Goal: Transaction & Acquisition: Purchase product/service

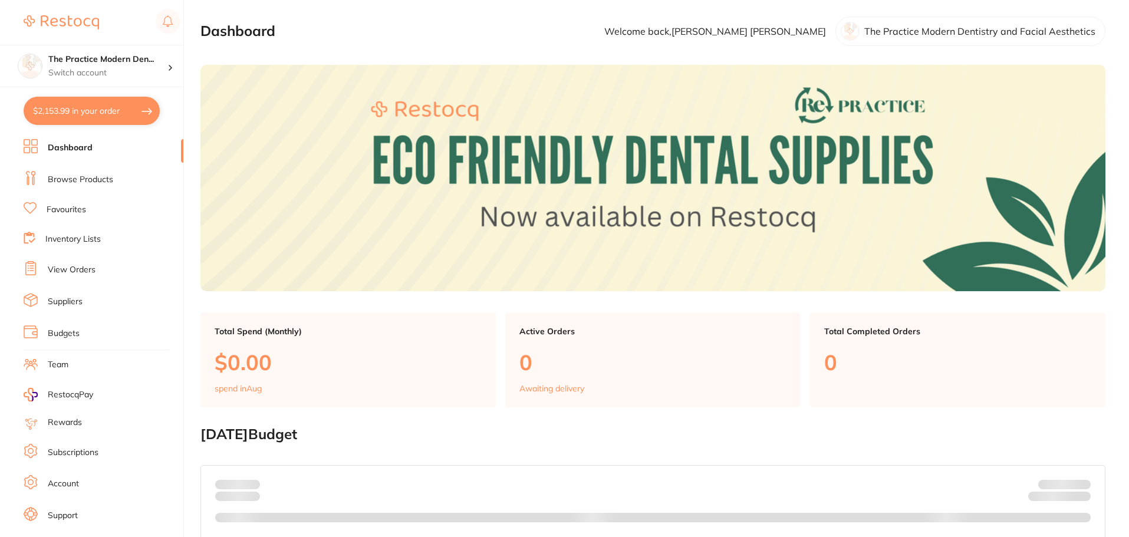
click at [60, 116] on button "$2,153.99 in your order" at bounding box center [92, 111] width 136 height 28
checkbox input "true"
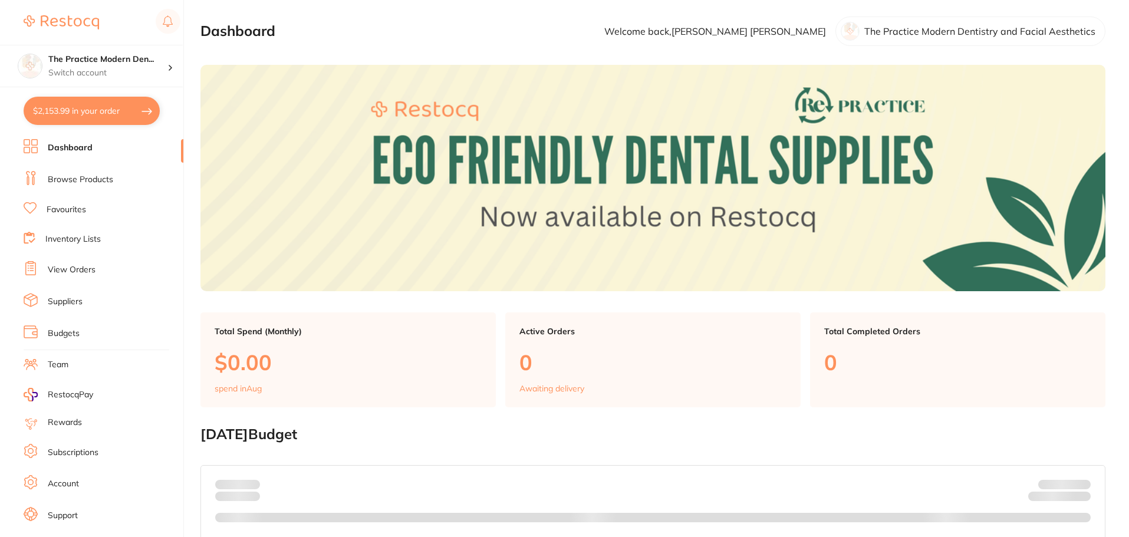
checkbox input "true"
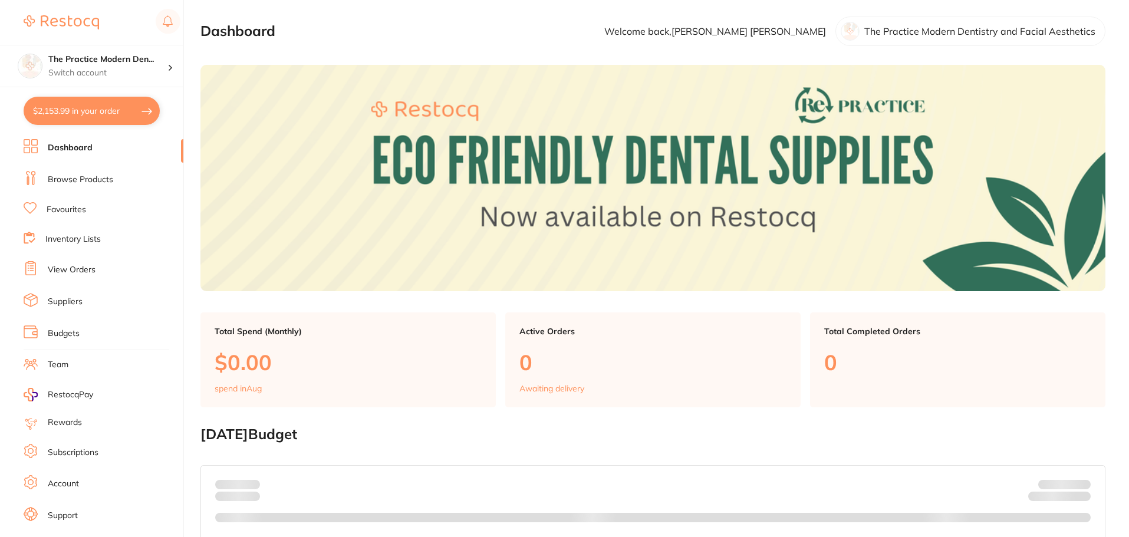
checkbox input "true"
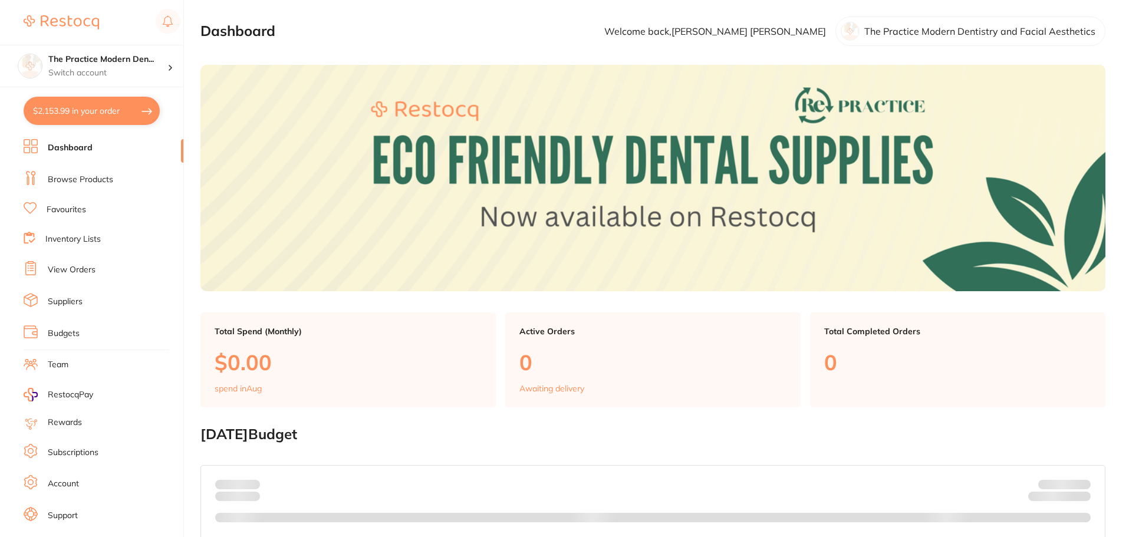
checkbox input "true"
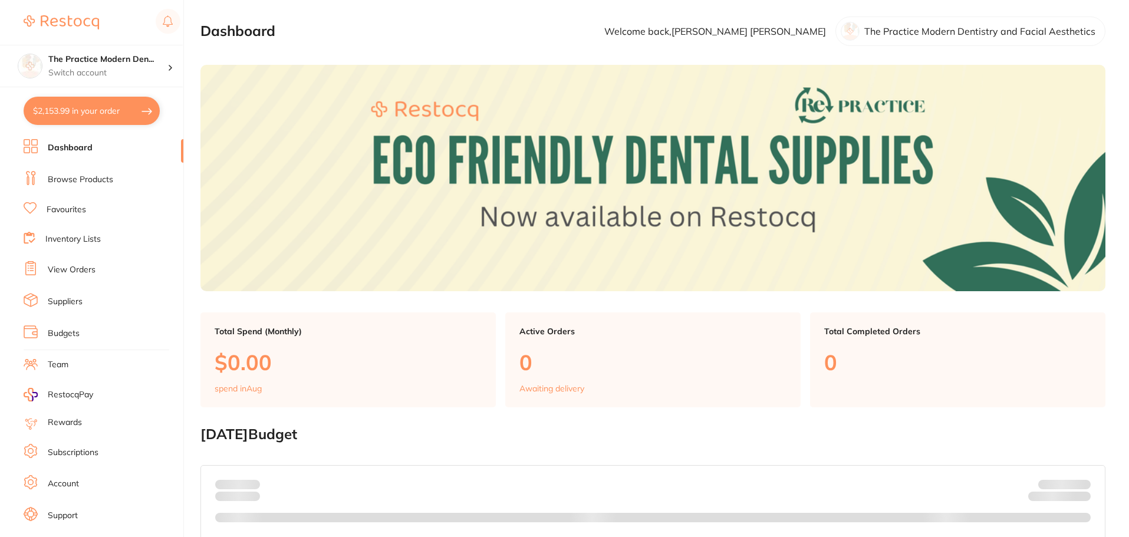
checkbox input "true"
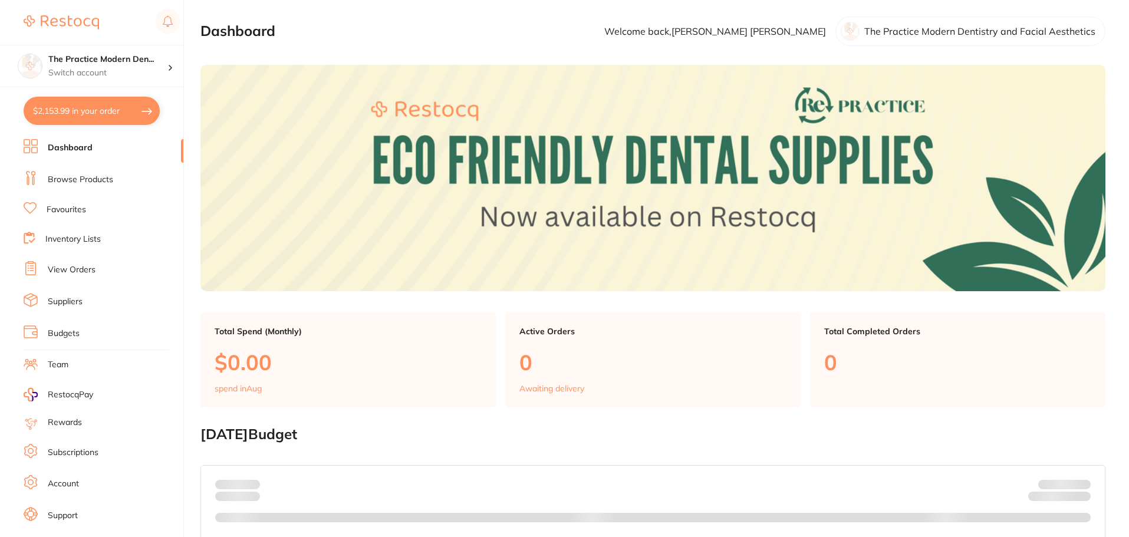
checkbox input "true"
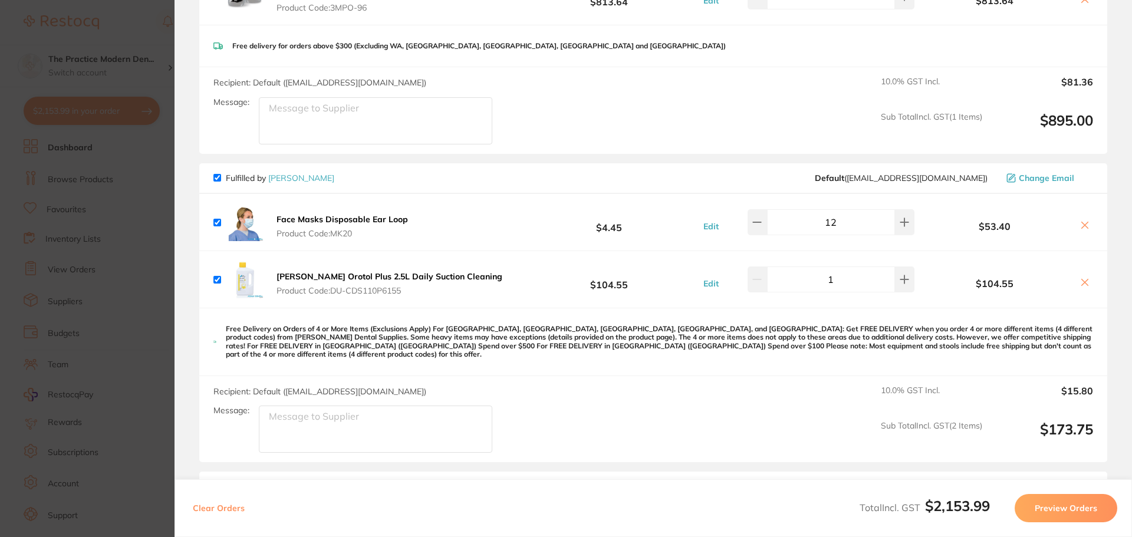
scroll to position [295, 0]
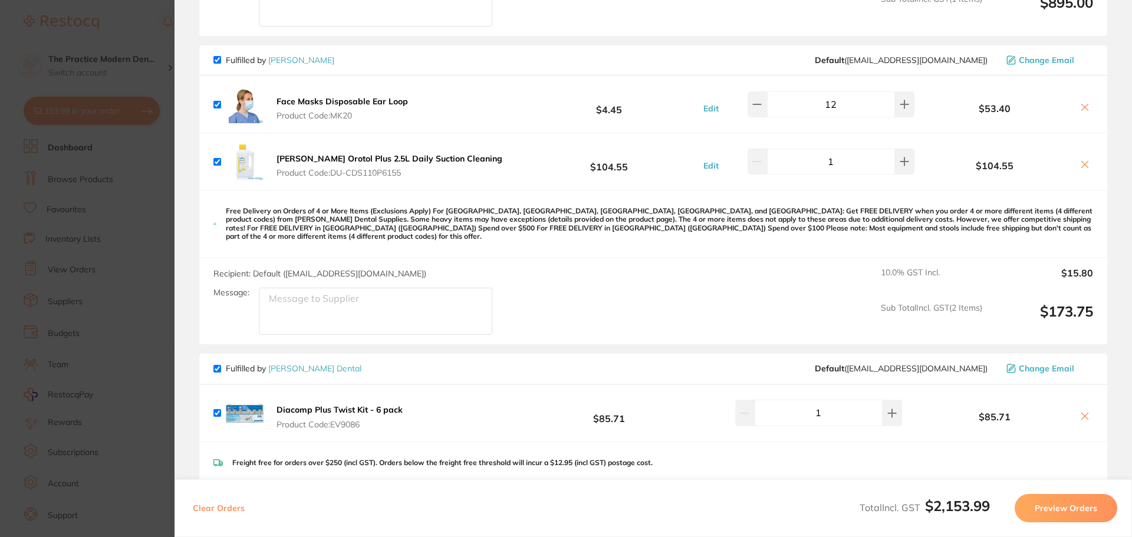
click at [1080, 165] on icon at bounding box center [1084, 164] width 9 height 9
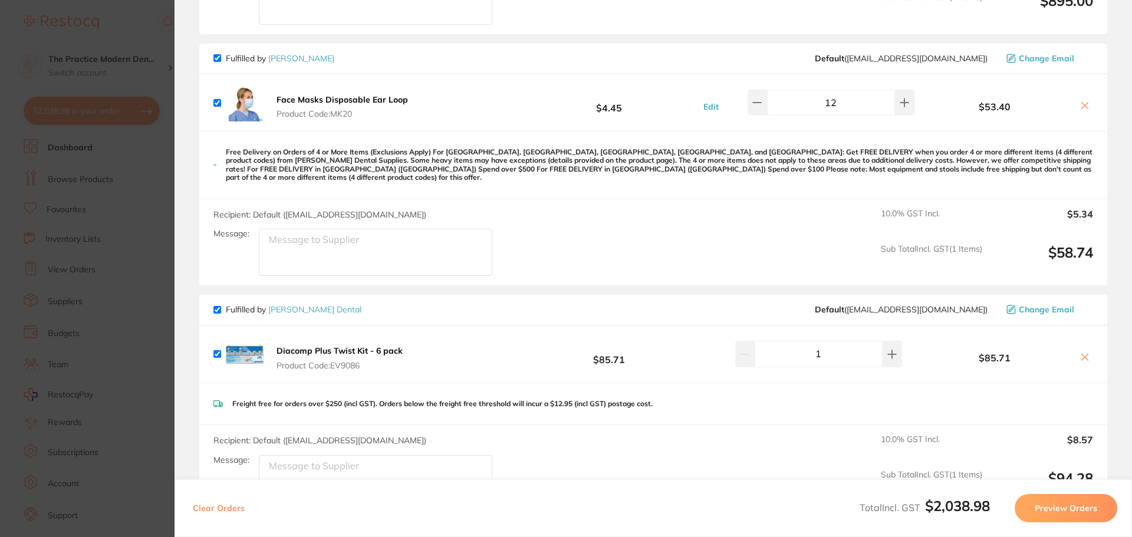
scroll to position [0, 0]
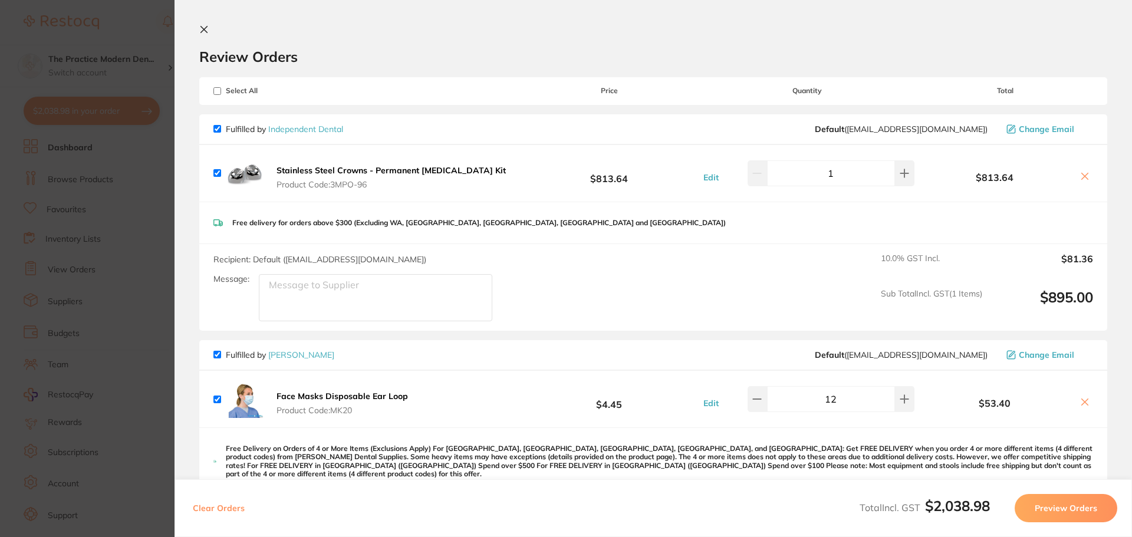
click at [196, 28] on section "Review Orders Your orders are being processed and we will notify you once we ha…" at bounding box center [652, 268] width 957 height 537
click at [202, 27] on icon at bounding box center [204, 30] width 6 height 6
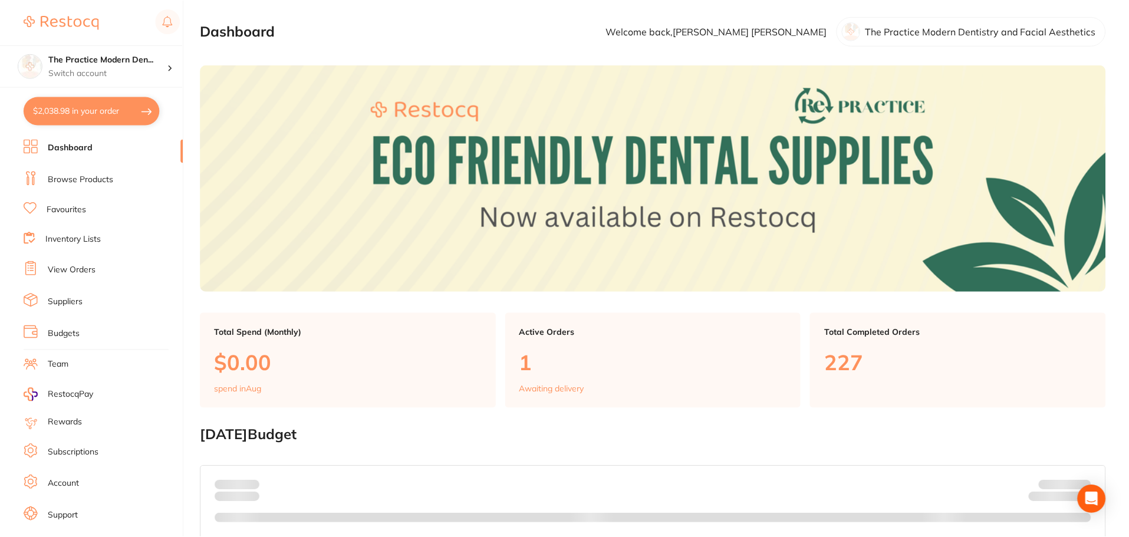
scroll to position [59, 0]
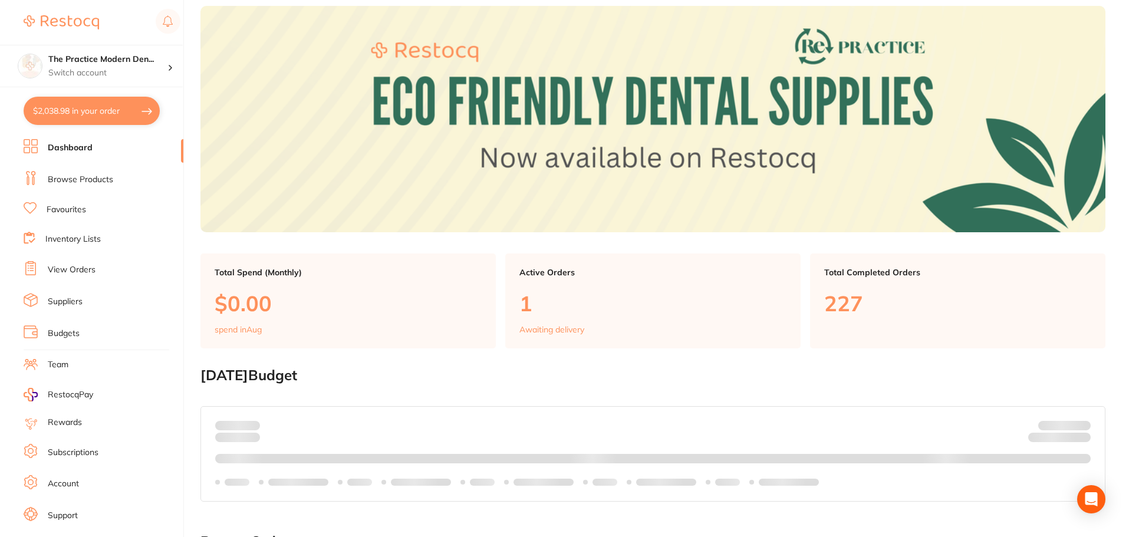
click at [88, 105] on button "$2,038.98 in your order" at bounding box center [92, 111] width 136 height 28
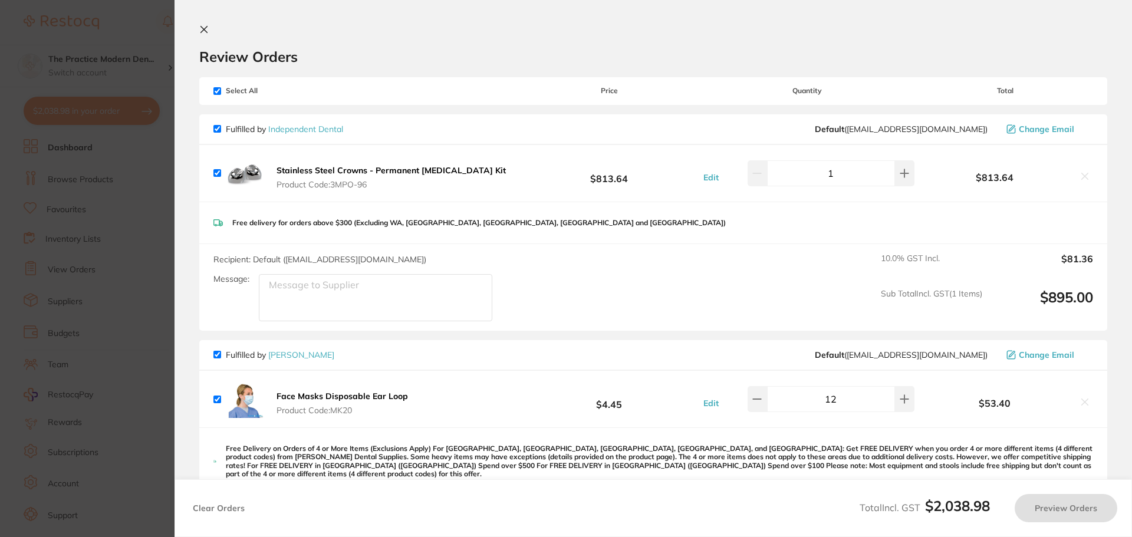
checkbox input "true"
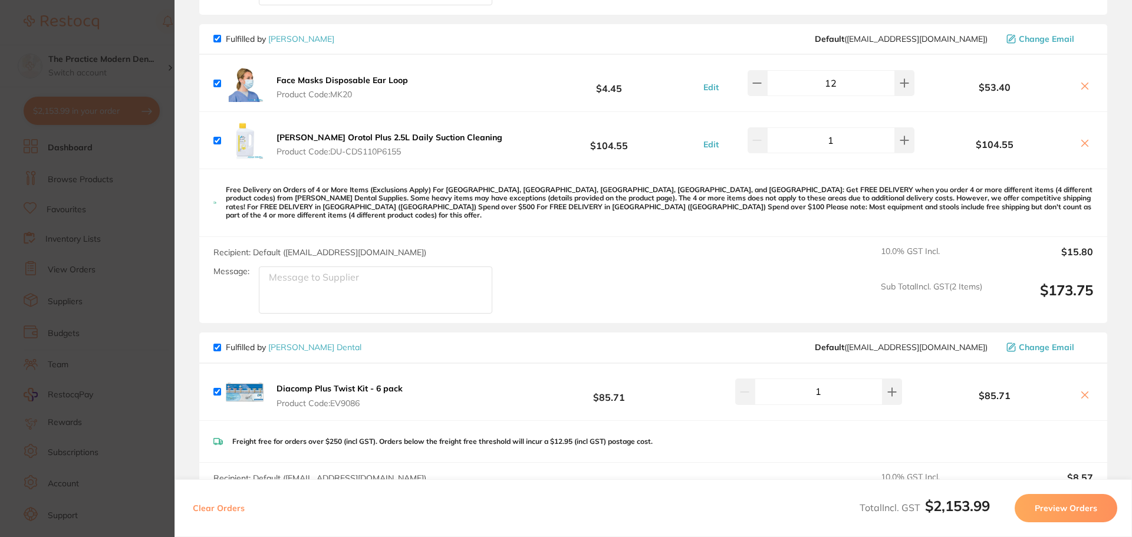
scroll to position [236, 0]
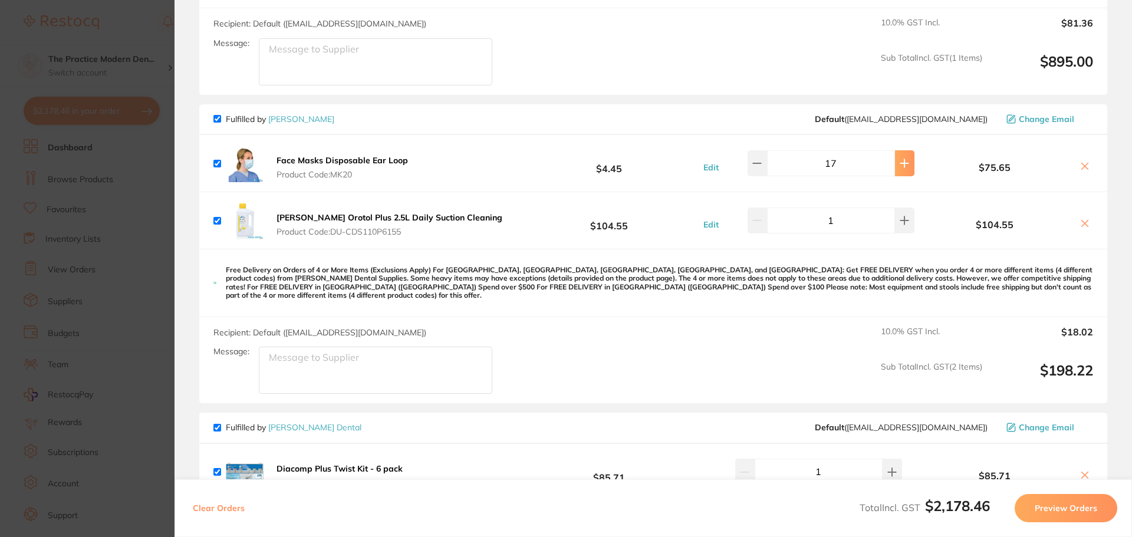
type input "20"
click at [129, 193] on section "Update RRP Set your pre negotiated price for this item. Item Agreed RRP (excl. …" at bounding box center [566, 268] width 1132 height 537
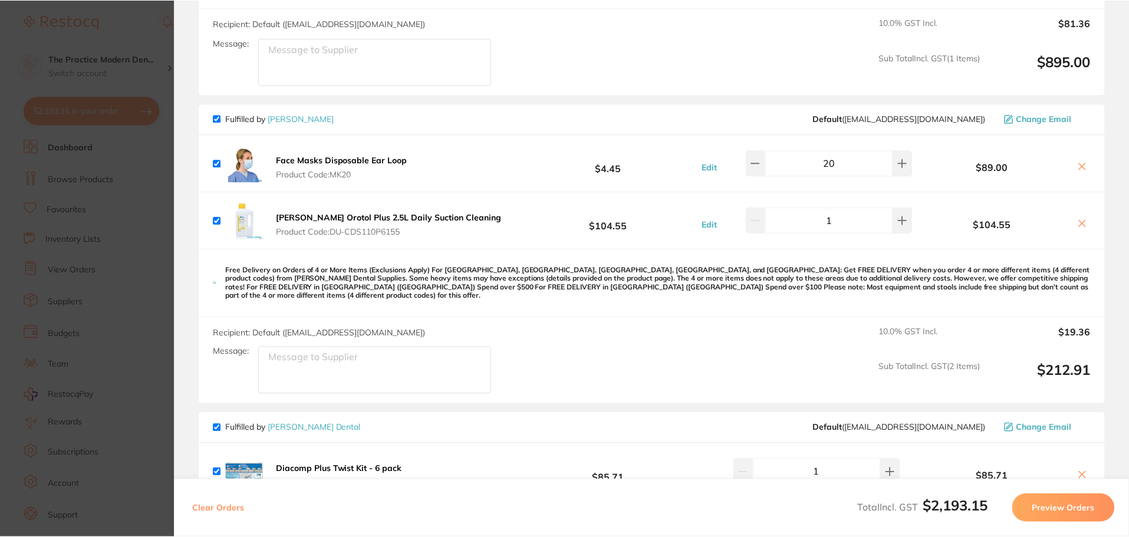
scroll to position [59, 0]
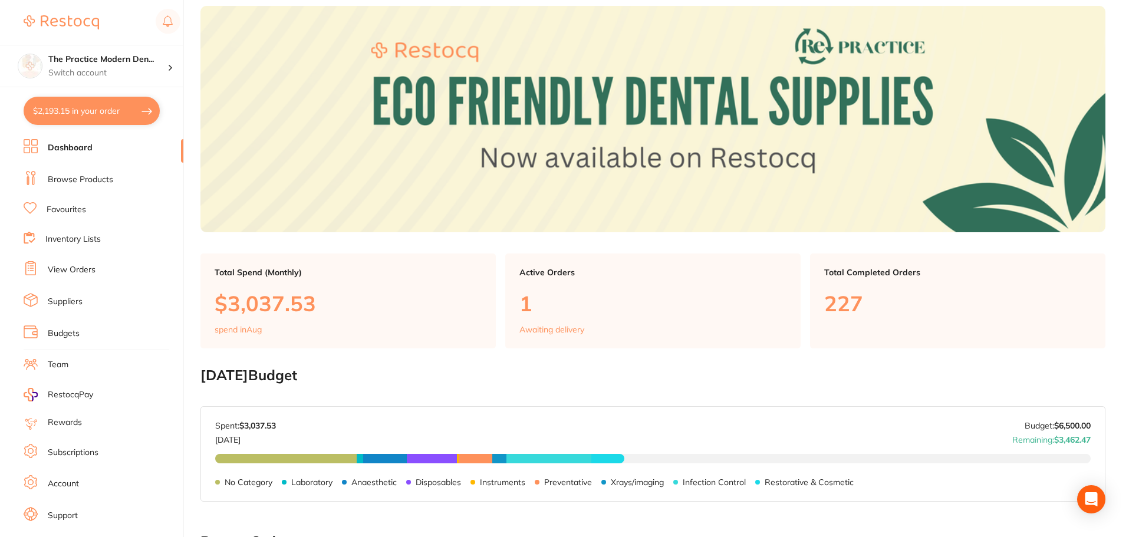
checkbox input "false"
